Goal: Task Accomplishment & Management: Complete application form

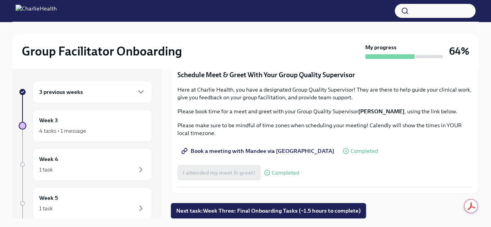
scroll to position [762, 0]
click at [274, 208] on span "Next task : Week Three: Final Onboarding Tasks (~1.5 hours to complete)" at bounding box center [268, 211] width 184 height 8
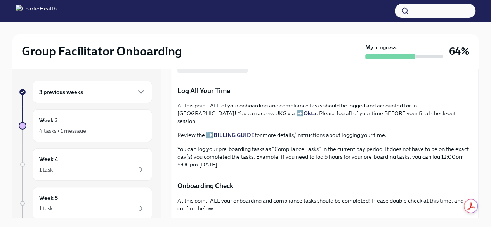
scroll to position [656, 0]
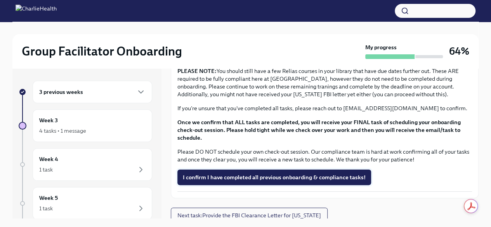
click at [325, 173] on span "I confirm I have completed all previous onboarding & compliance tasks!" at bounding box center [274, 177] width 183 height 8
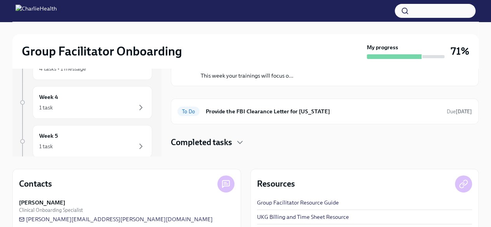
scroll to position [40, 0]
